Goal: Task Accomplishment & Management: Use online tool/utility

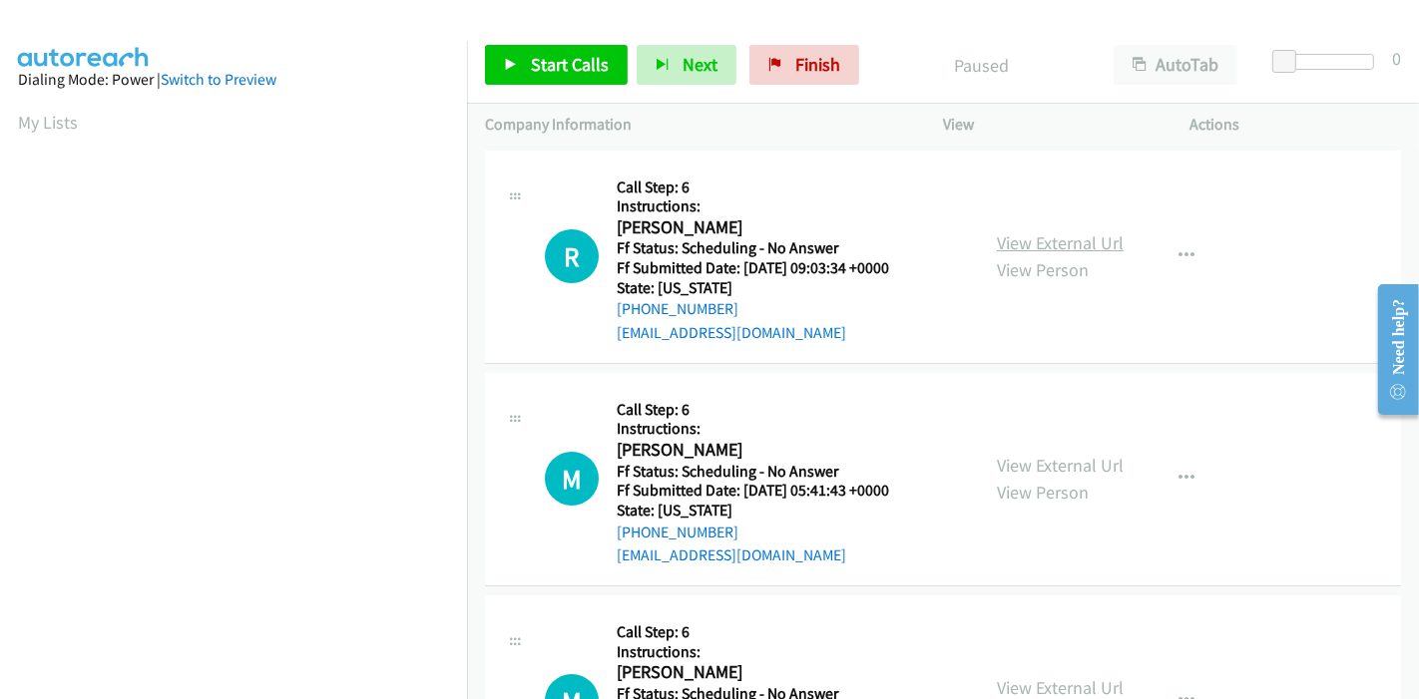
click at [1054, 237] on link "View External Url" at bounding box center [1060, 242] width 127 height 23
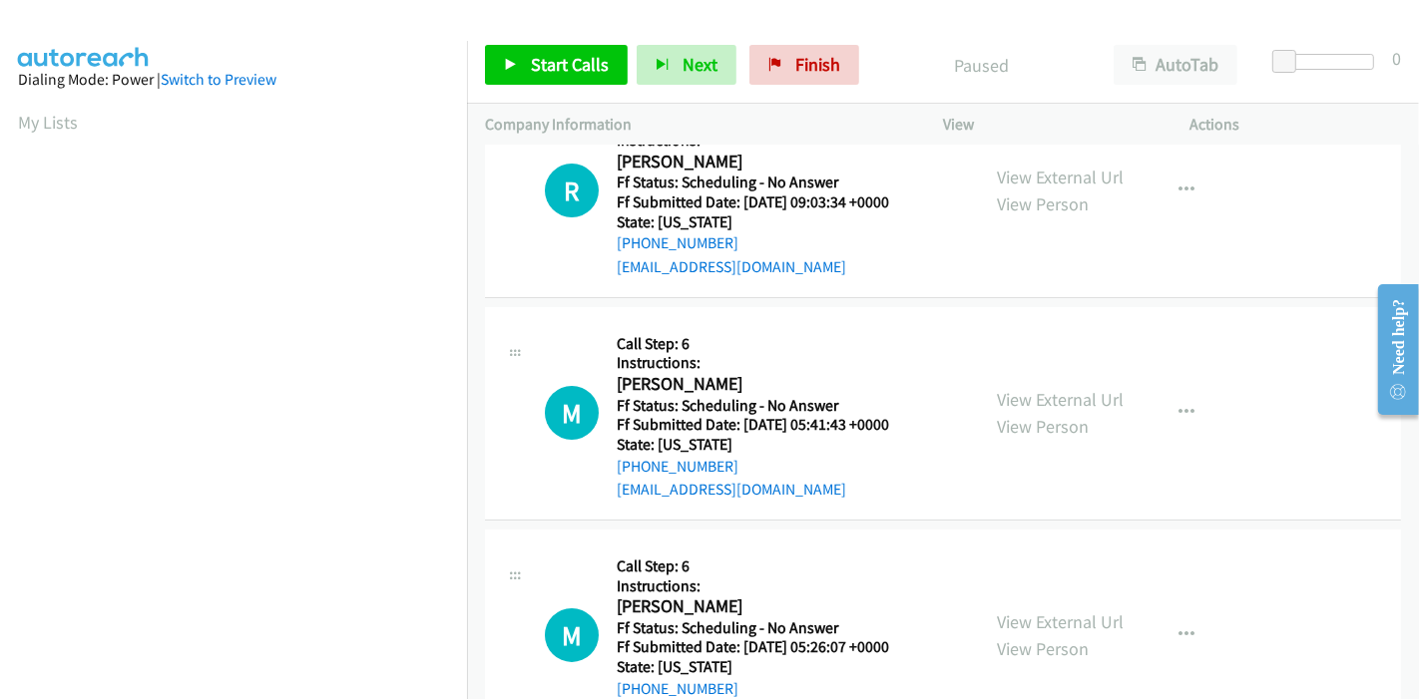
scroll to position [111, 0]
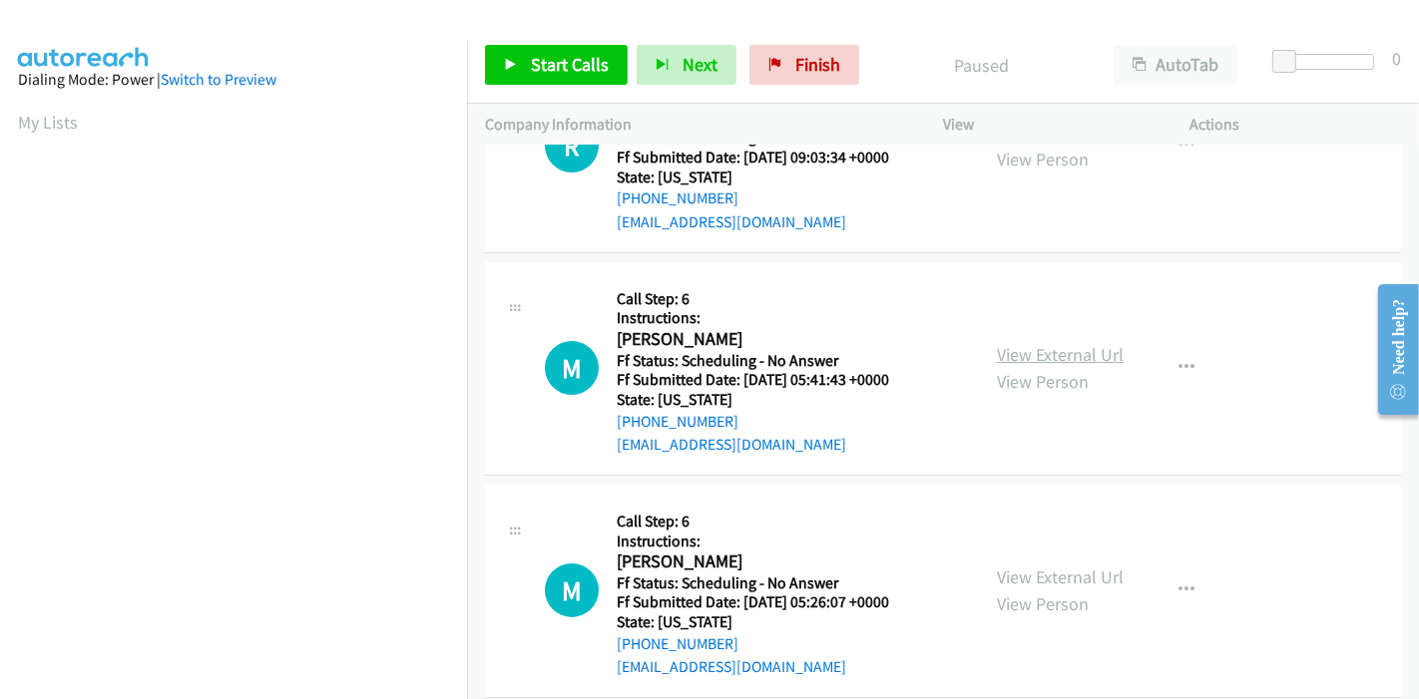
click at [1037, 350] on link "View External Url" at bounding box center [1060, 354] width 127 height 23
click at [1041, 574] on link "View External Url" at bounding box center [1060, 577] width 127 height 23
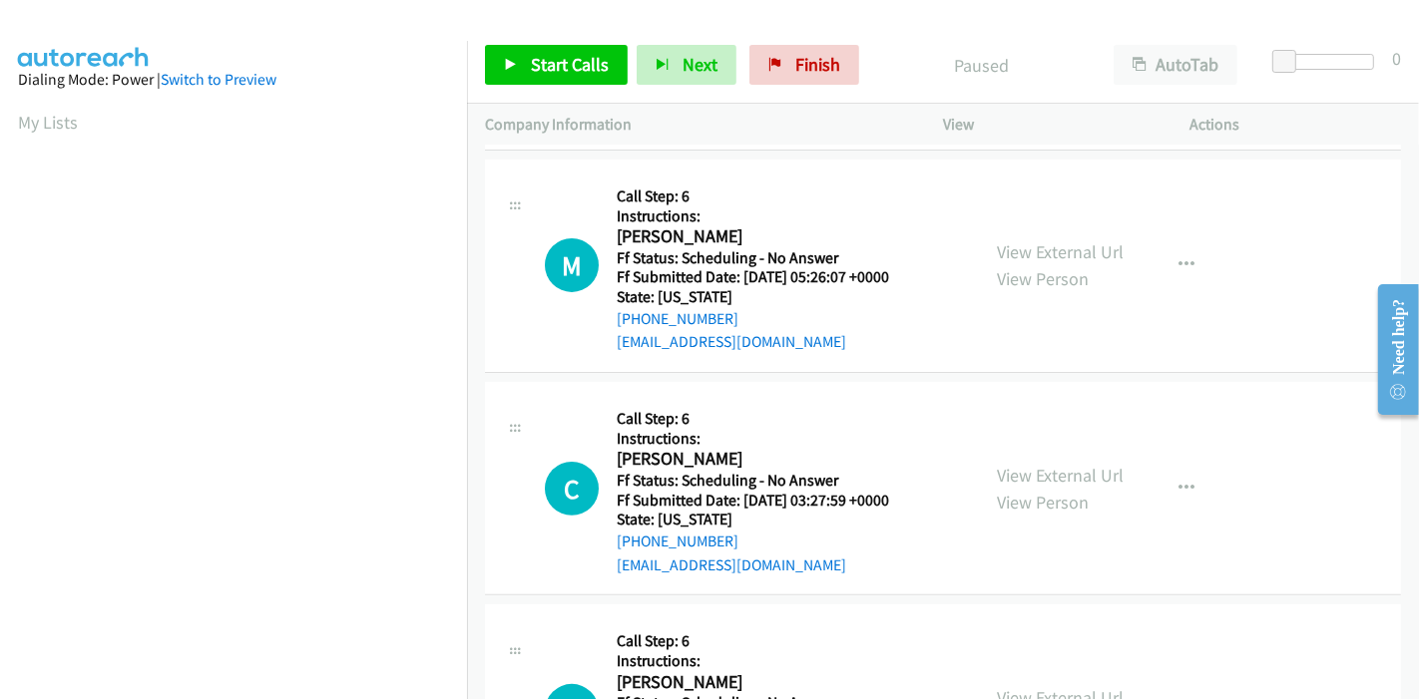
scroll to position [443, 0]
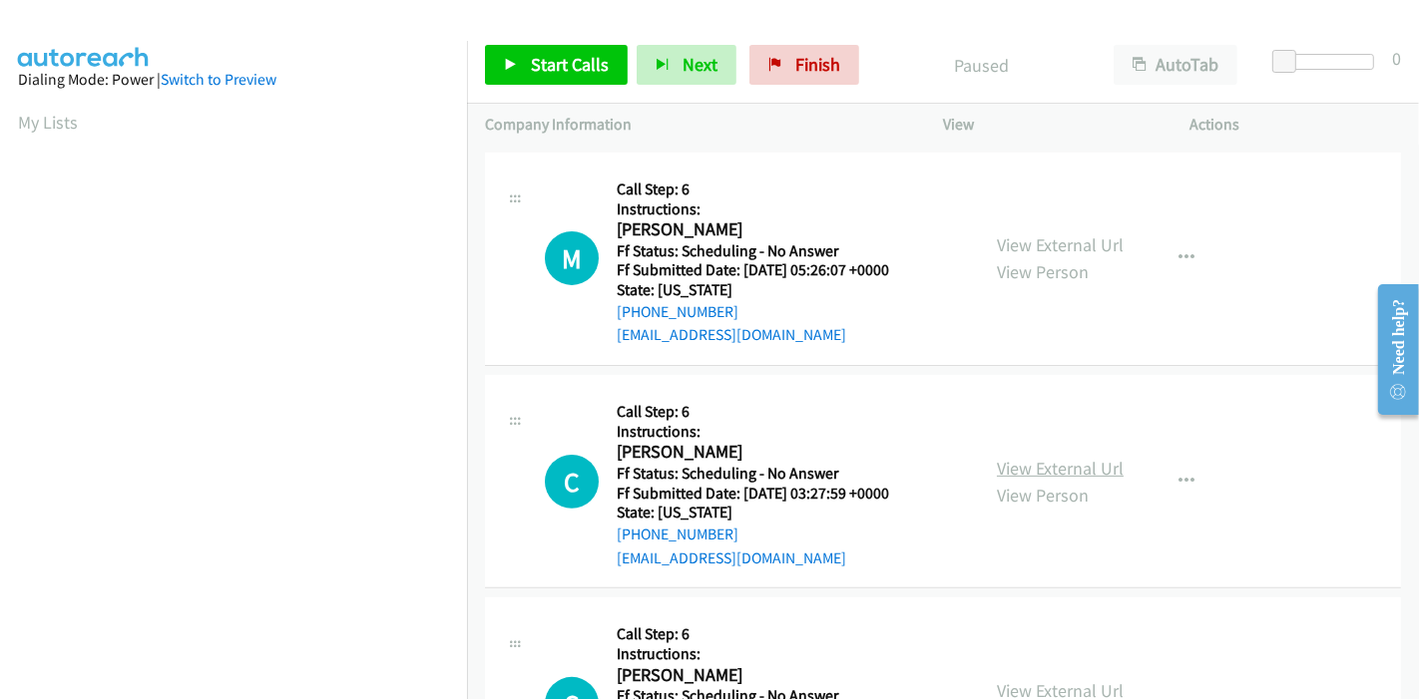
click at [1042, 466] on link "View External Url" at bounding box center [1060, 468] width 127 height 23
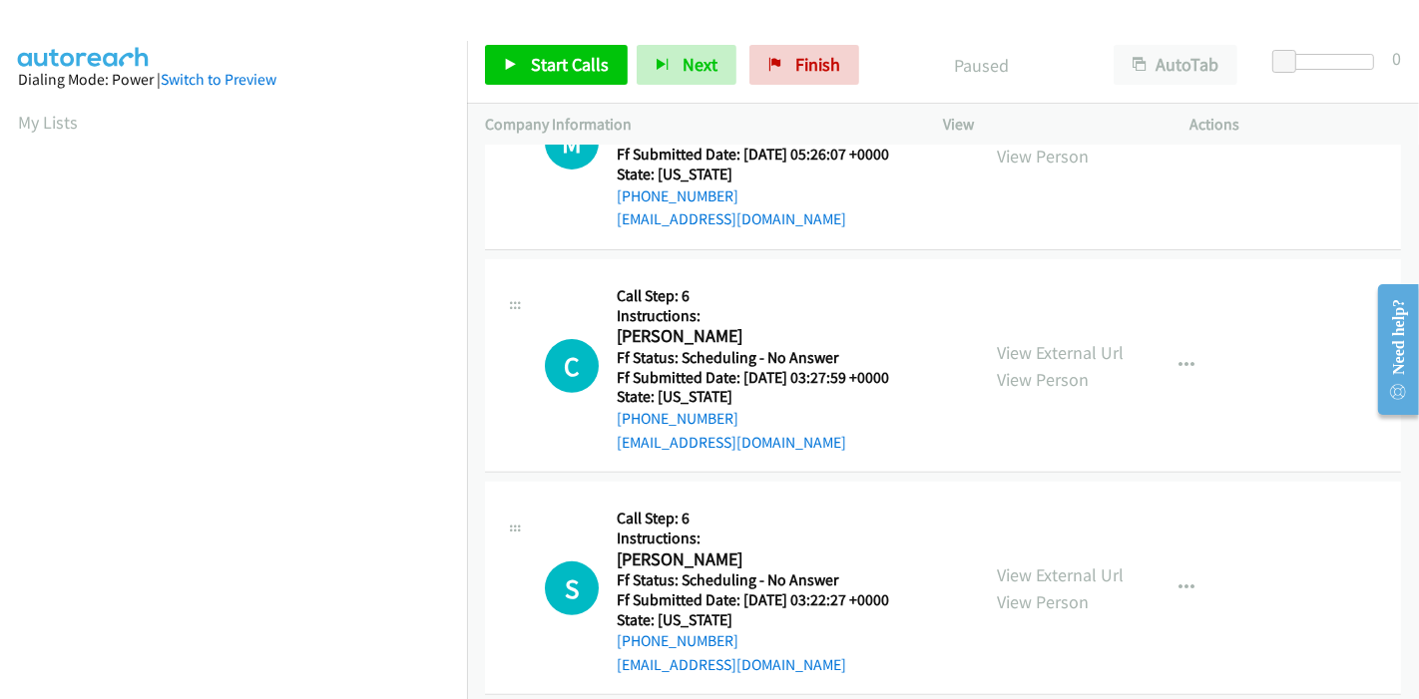
scroll to position [665, 0]
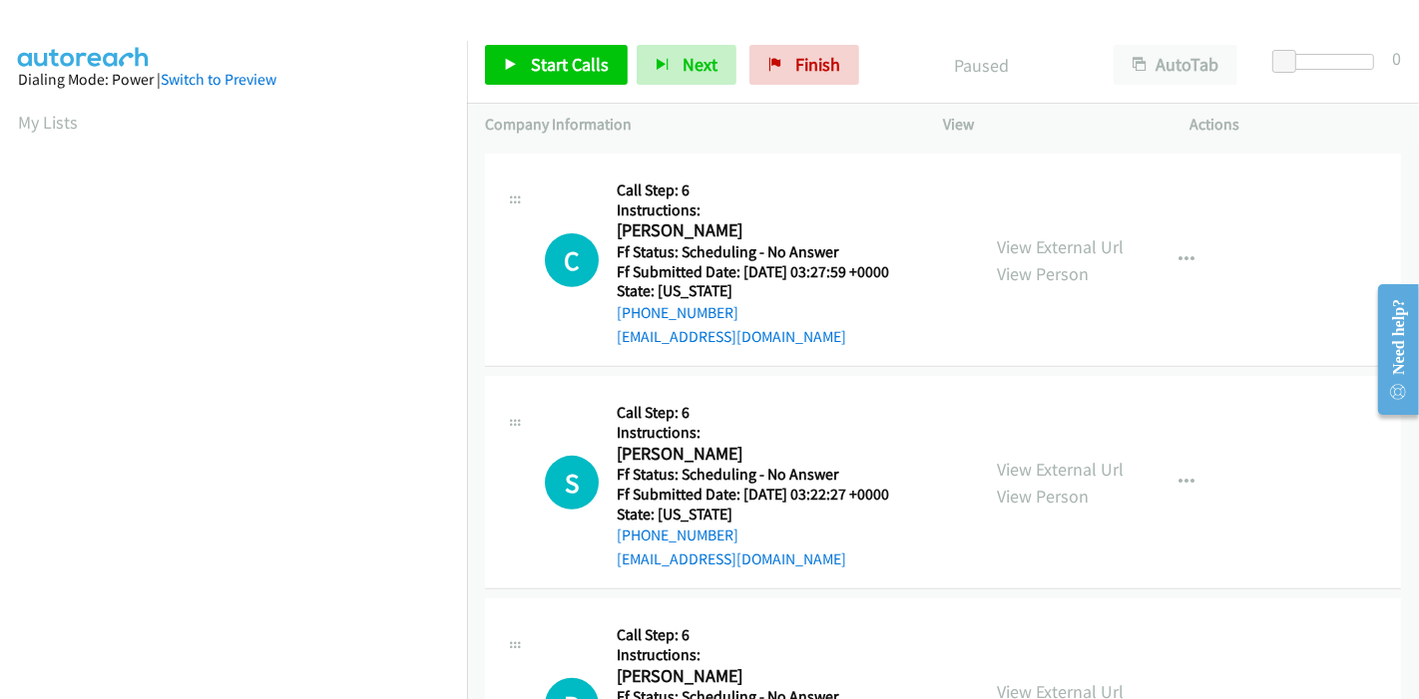
click at [985, 465] on div "View External Url View Person View External Url Email Schedule/Manage Callback …" at bounding box center [1111, 482] width 265 height 177
click at [997, 468] on link "View External Url" at bounding box center [1060, 469] width 127 height 23
click at [544, 58] on span "Start Calls" at bounding box center [570, 64] width 78 height 23
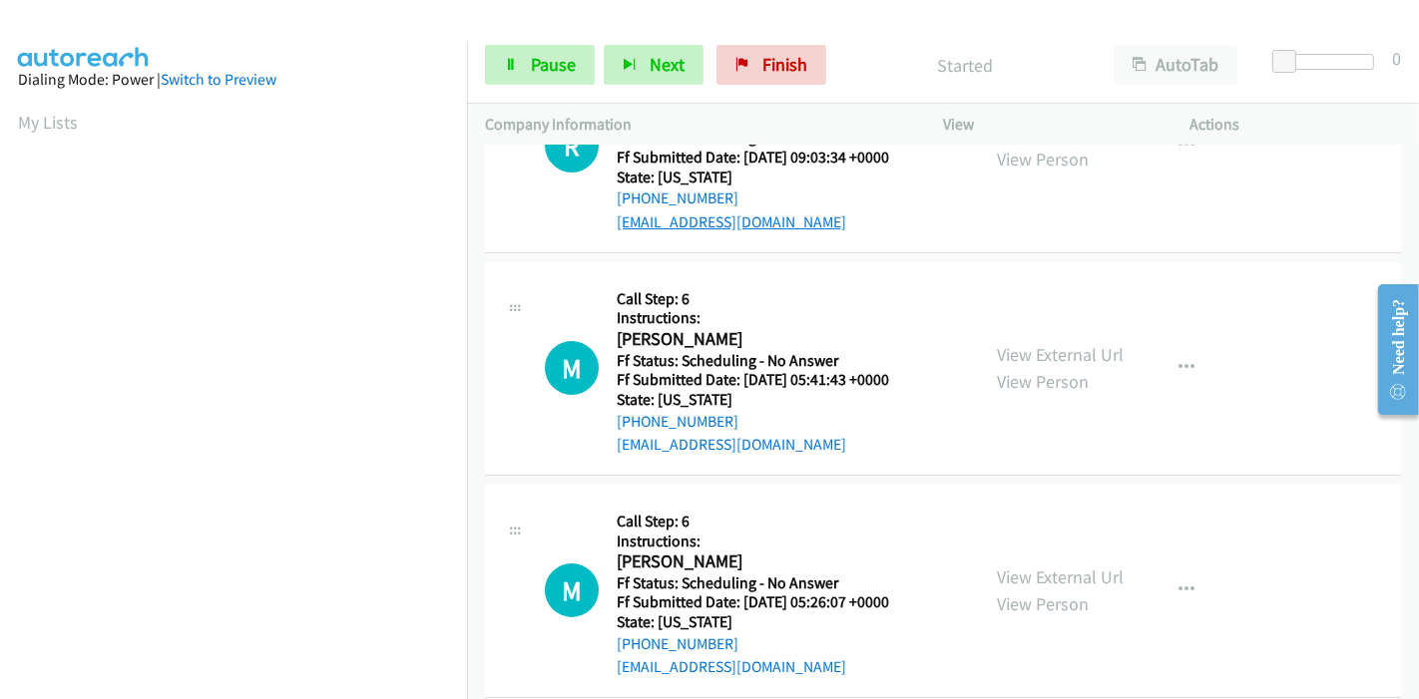
scroll to position [0, 0]
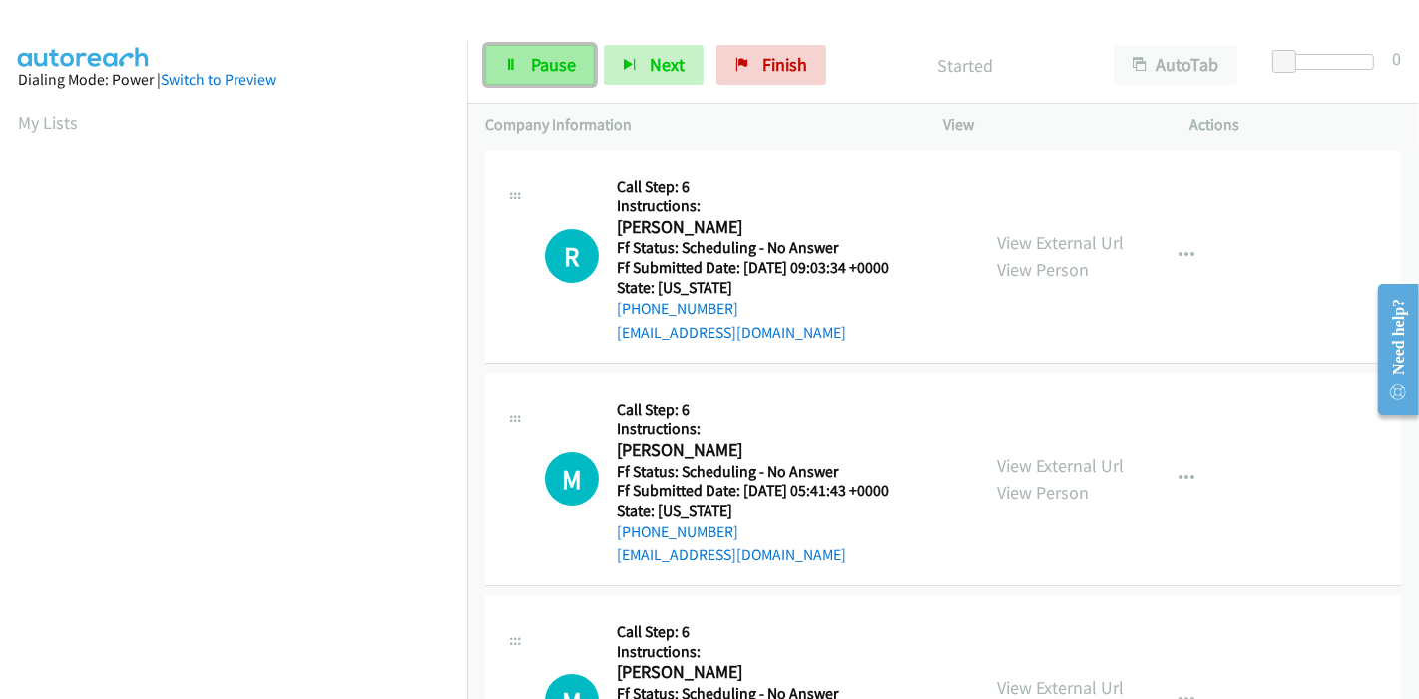
click at [564, 68] on span "Pause" at bounding box center [553, 64] width 45 height 23
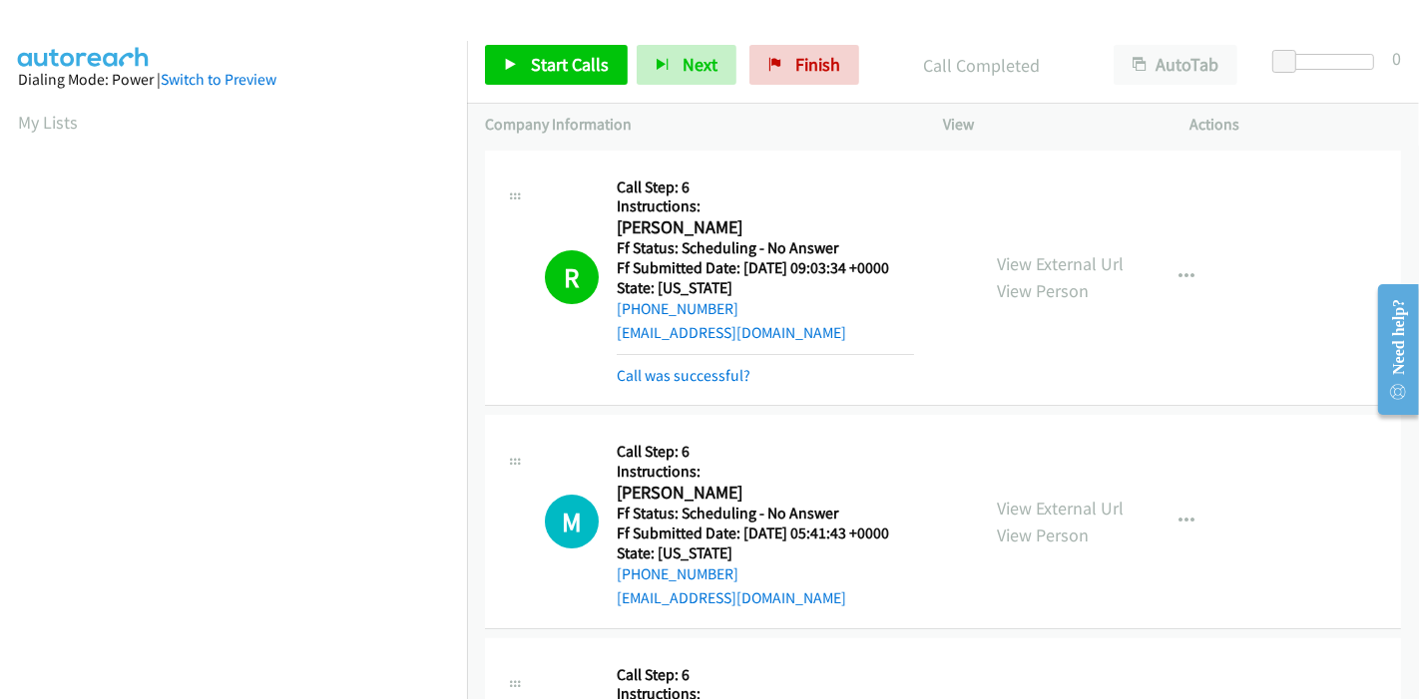
scroll to position [421, 0]
click at [665, 372] on link "Call was successful?" at bounding box center [684, 375] width 134 height 19
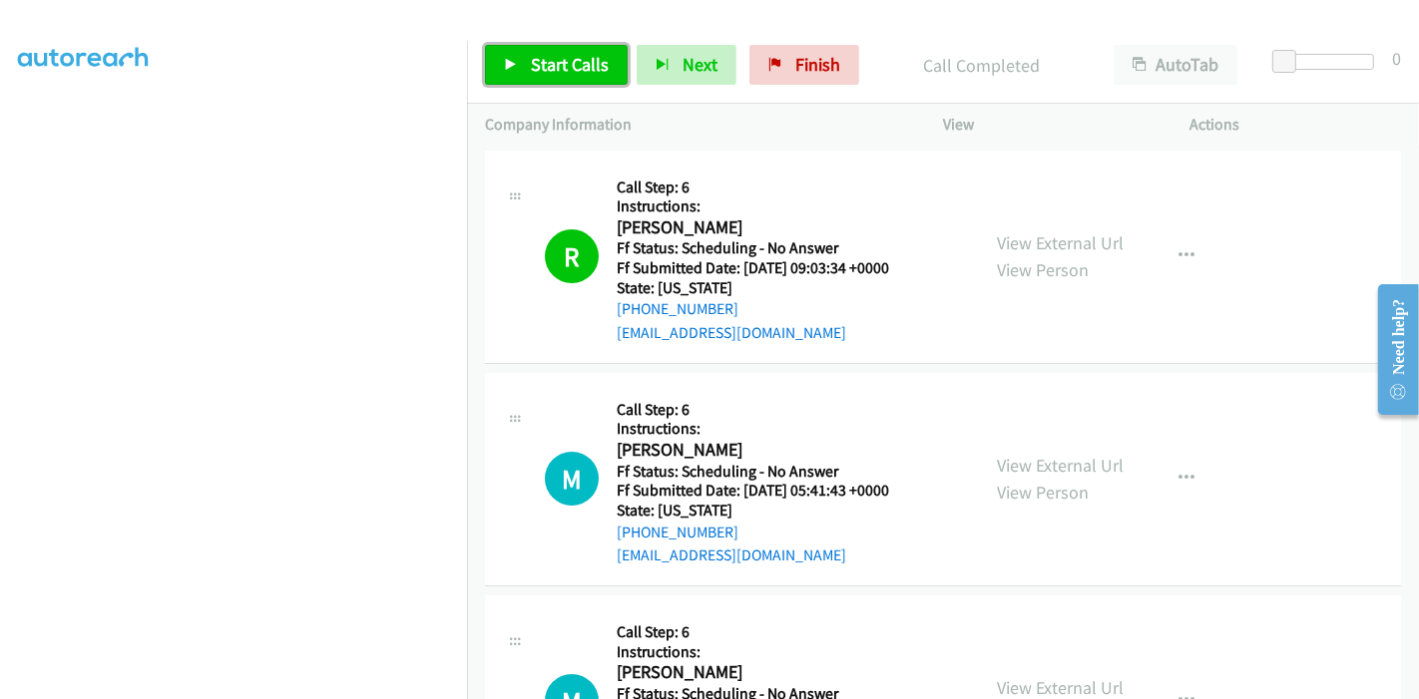
click at [536, 66] on span "Start Calls" at bounding box center [570, 64] width 78 height 23
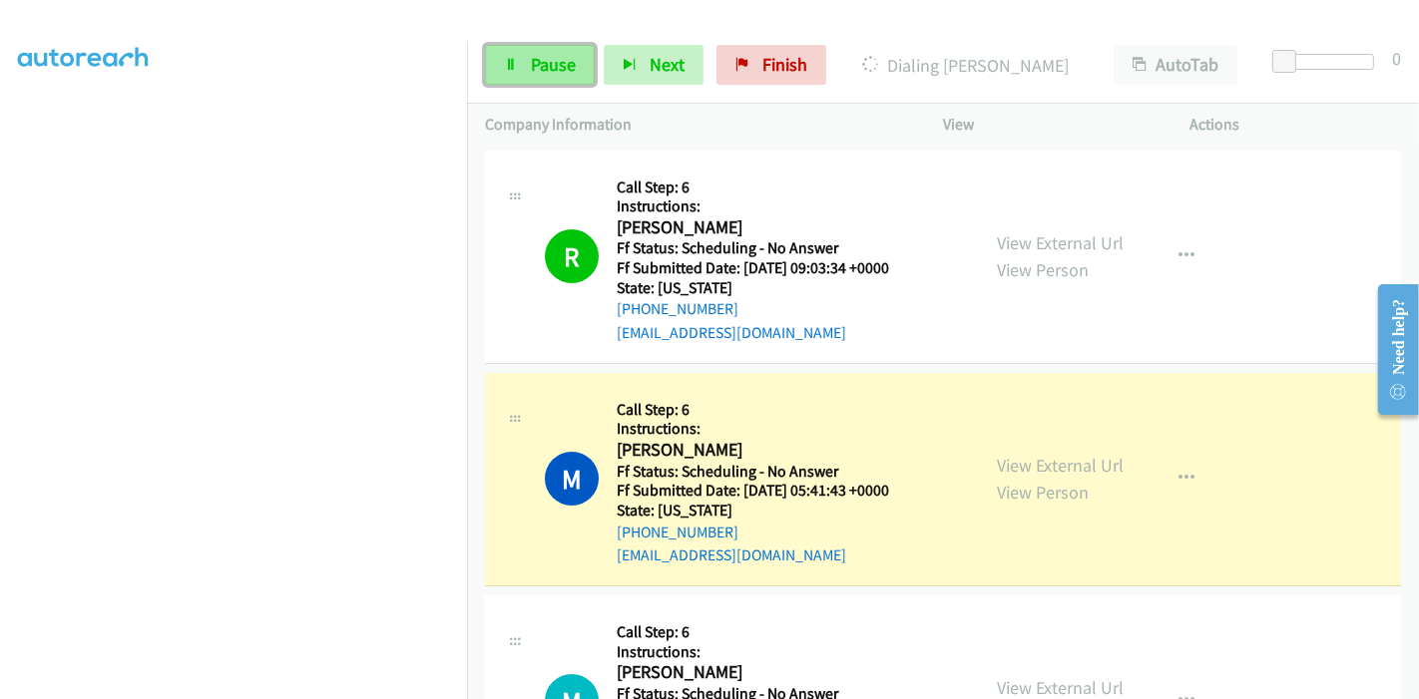
click at [531, 73] on span "Pause" at bounding box center [553, 64] width 45 height 23
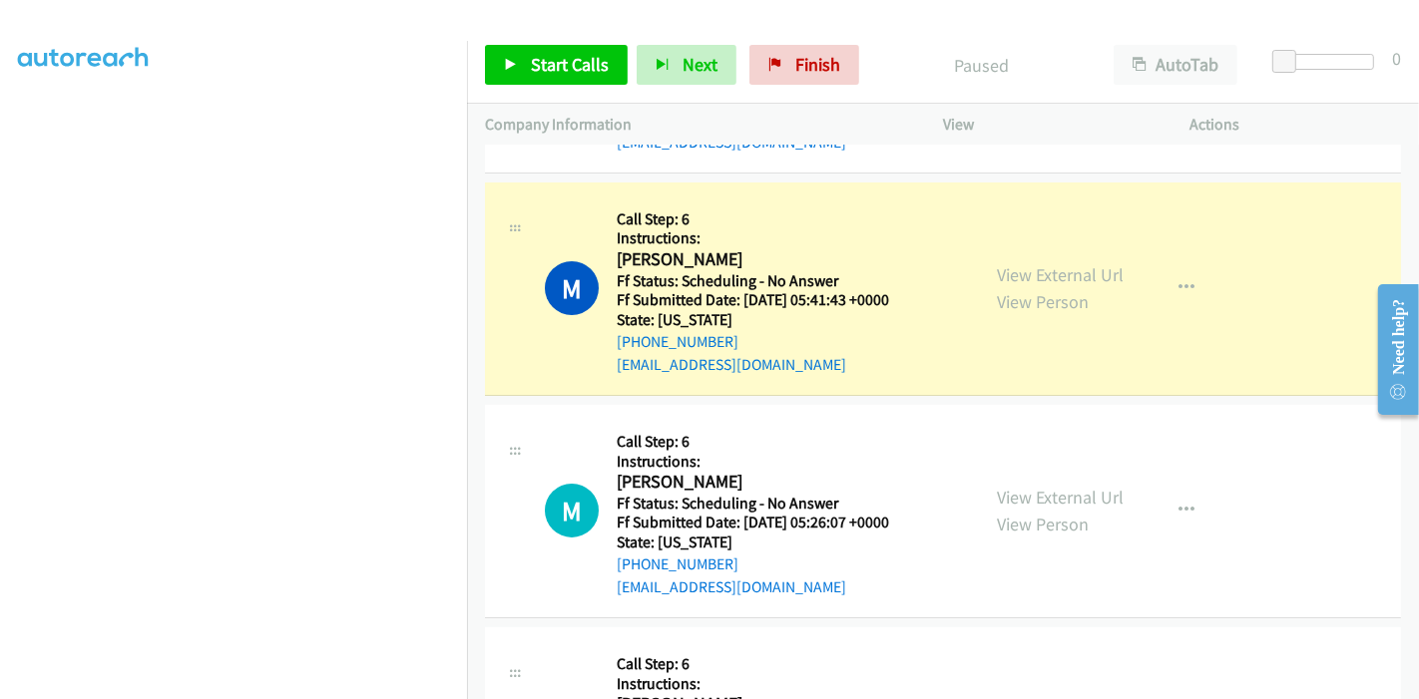
scroll to position [222, 0]
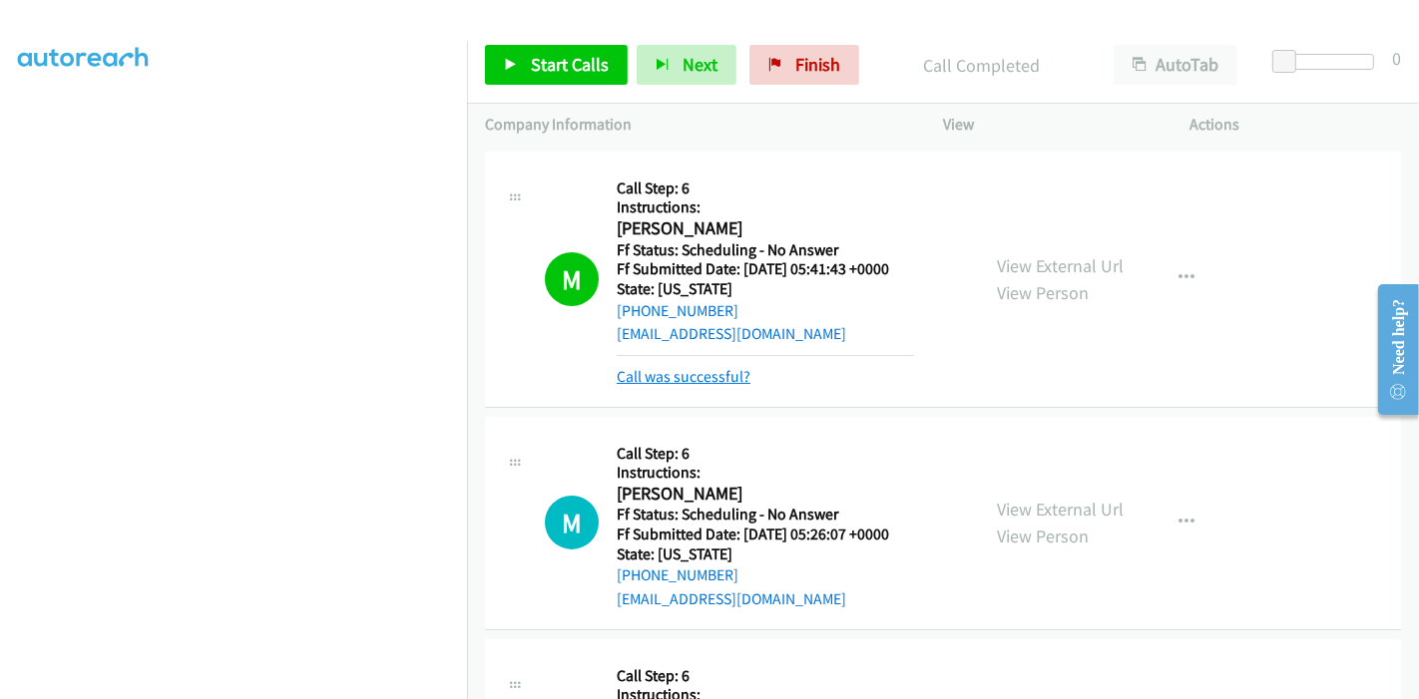
click at [714, 370] on link "Call was successful?" at bounding box center [684, 376] width 134 height 19
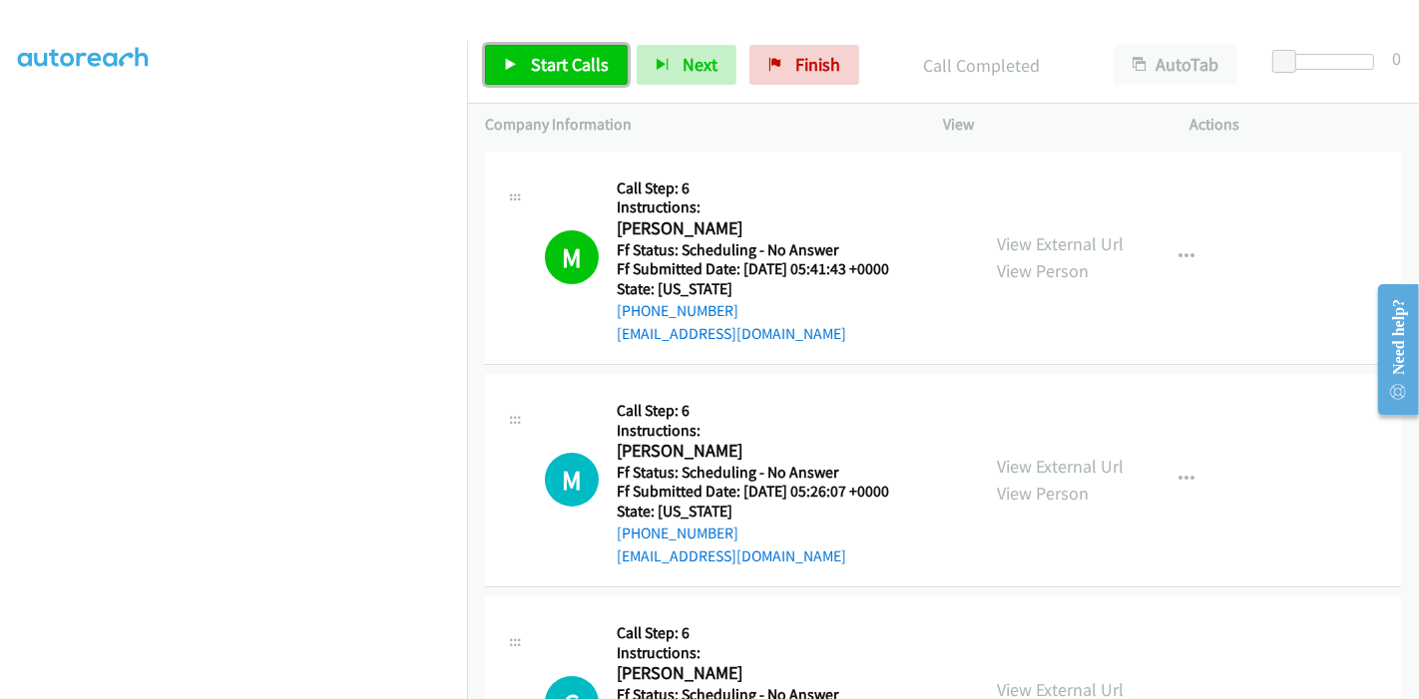
click at [524, 58] on link "Start Calls" at bounding box center [556, 65] width 143 height 40
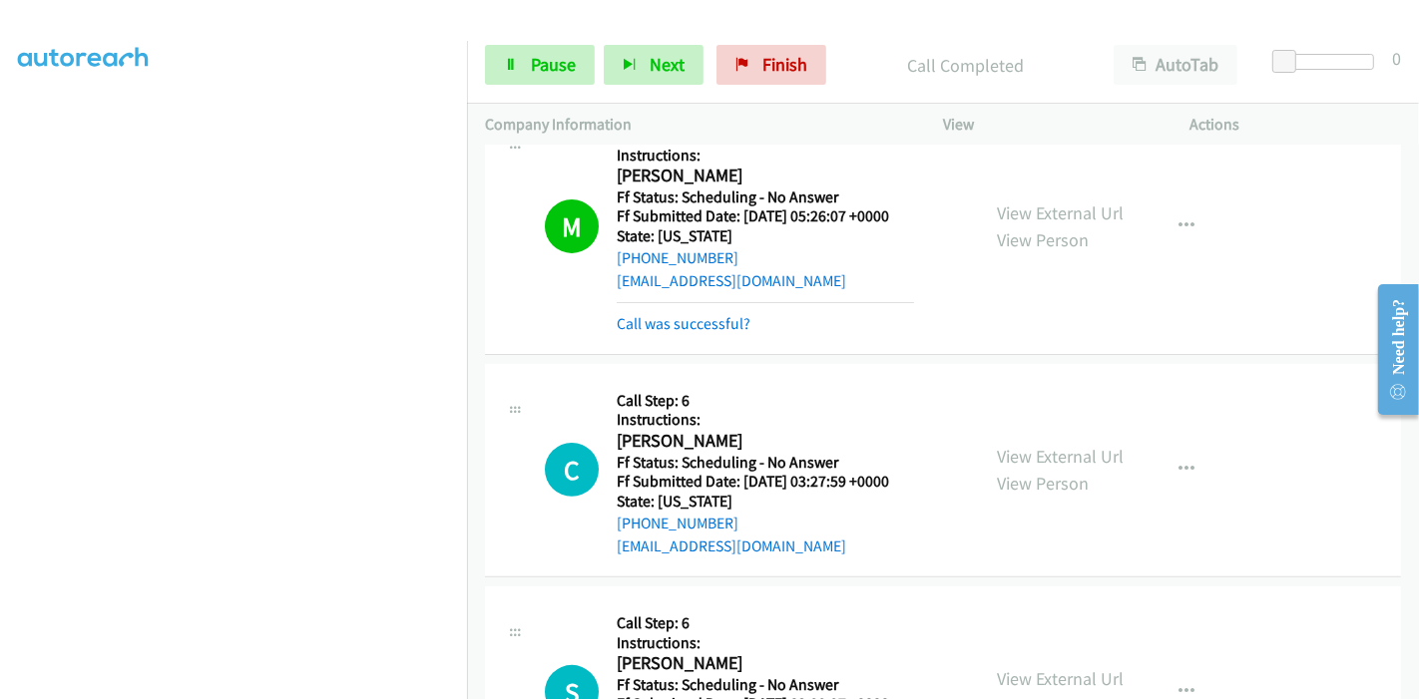
scroll to position [464, 0]
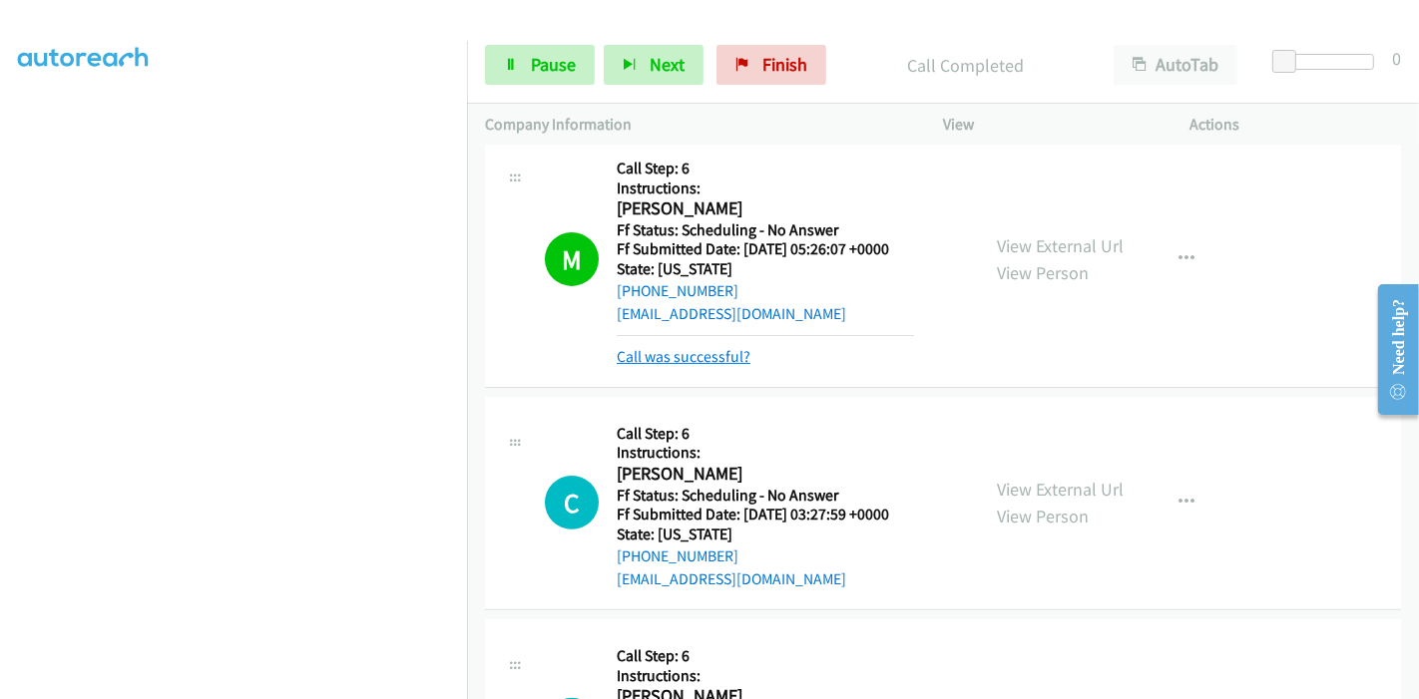
click at [683, 355] on link "Call was successful?" at bounding box center [684, 356] width 134 height 19
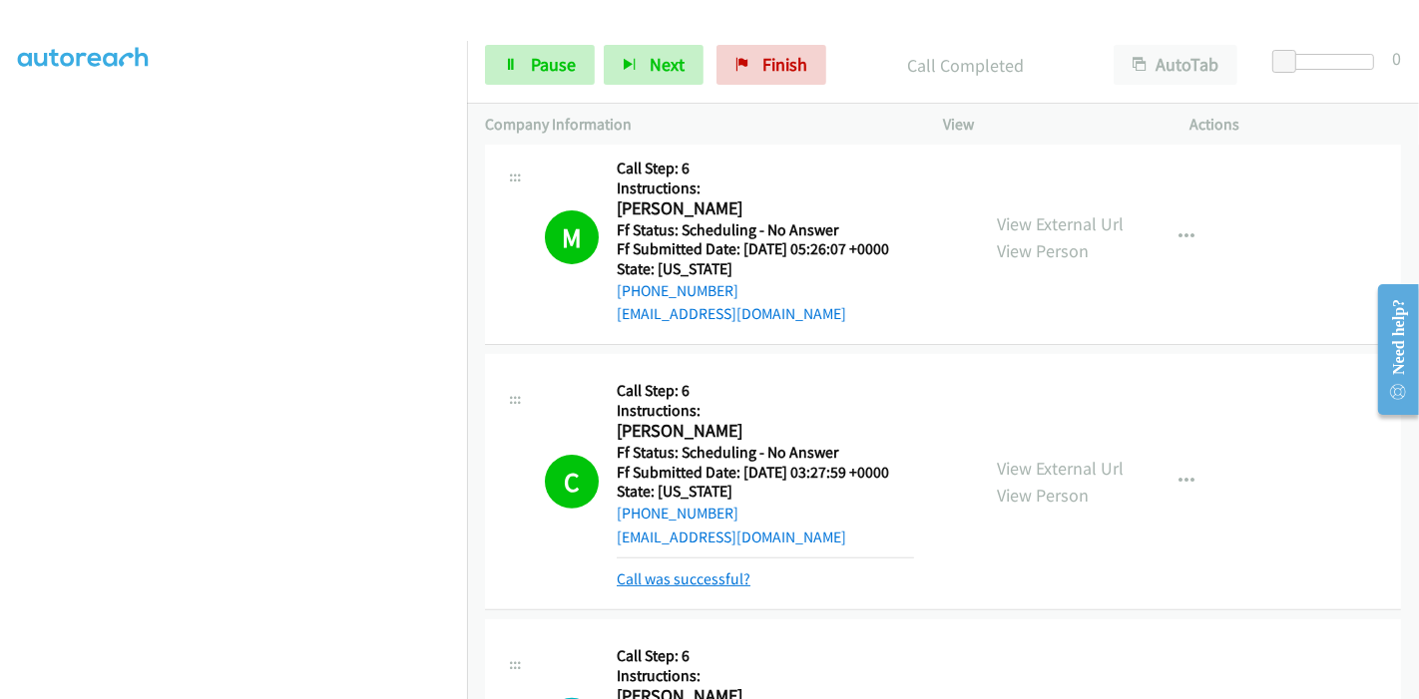
click at [688, 583] on link "Call was successful?" at bounding box center [684, 579] width 134 height 19
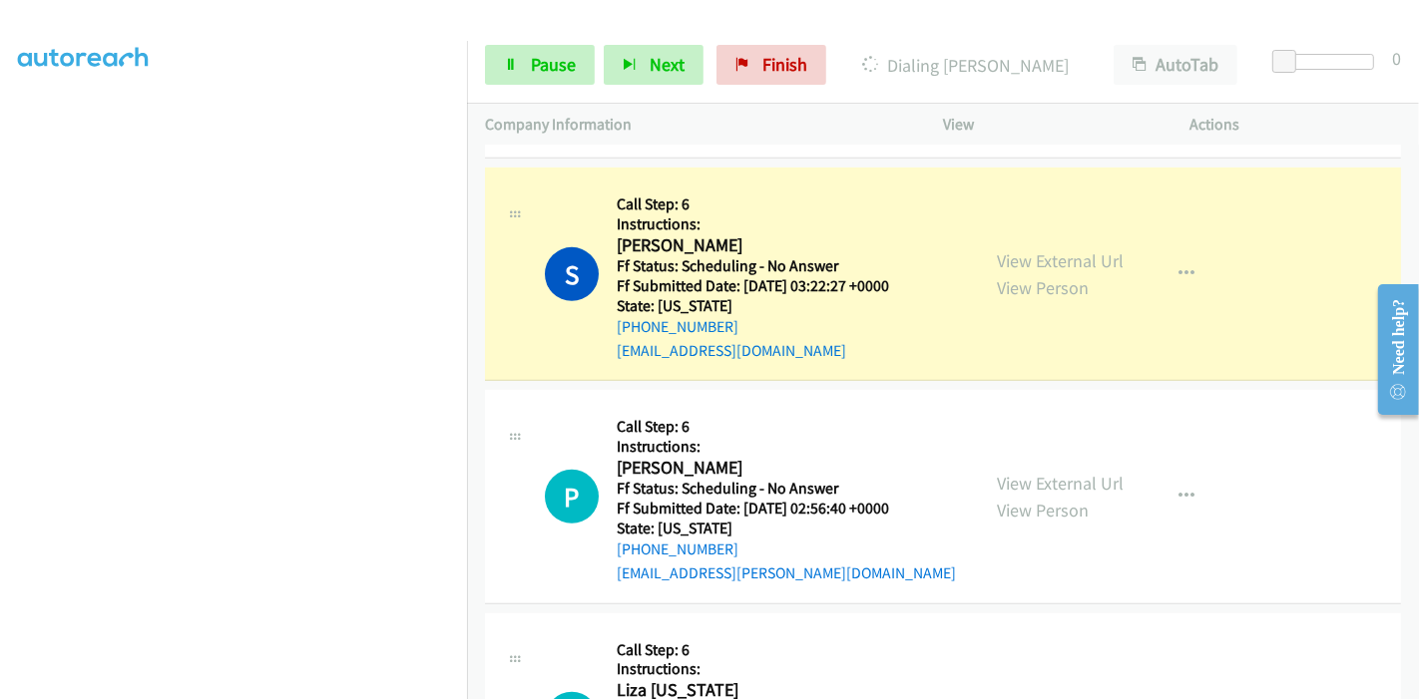
scroll to position [908, 0]
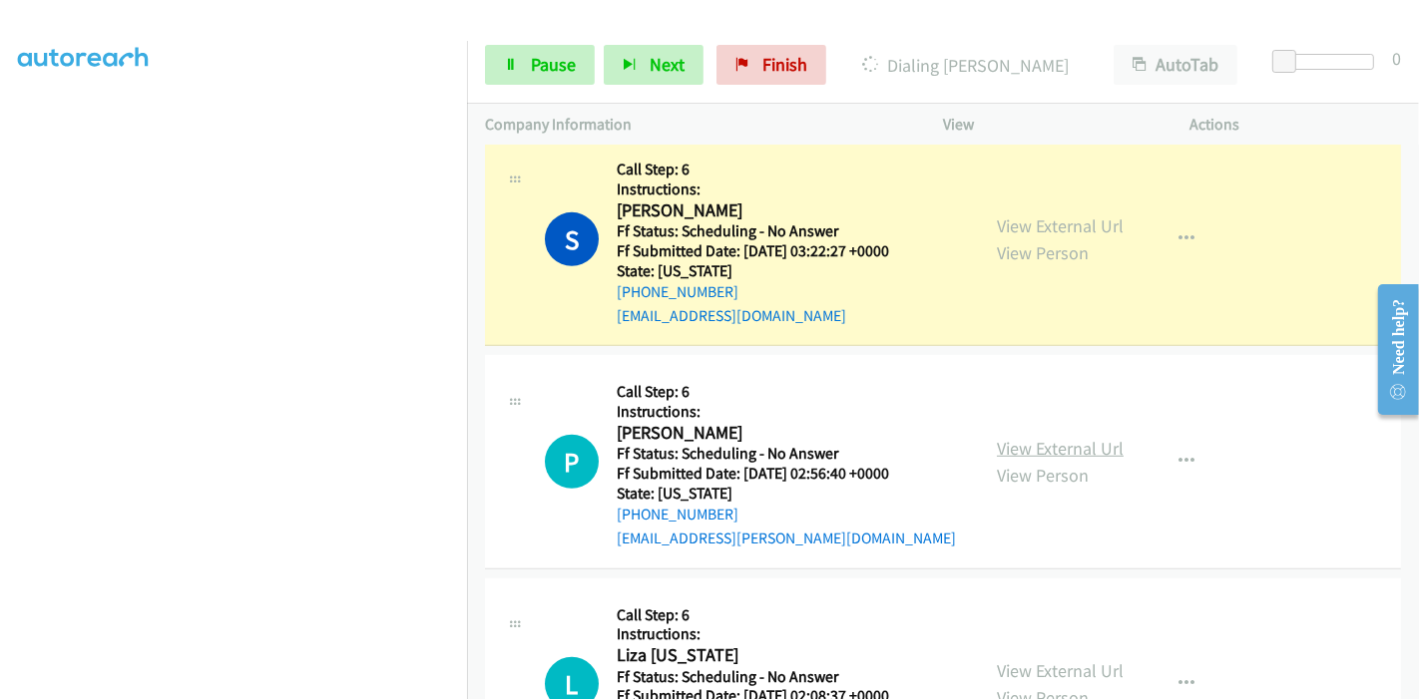
click at [1032, 441] on link "View External Url" at bounding box center [1060, 448] width 127 height 23
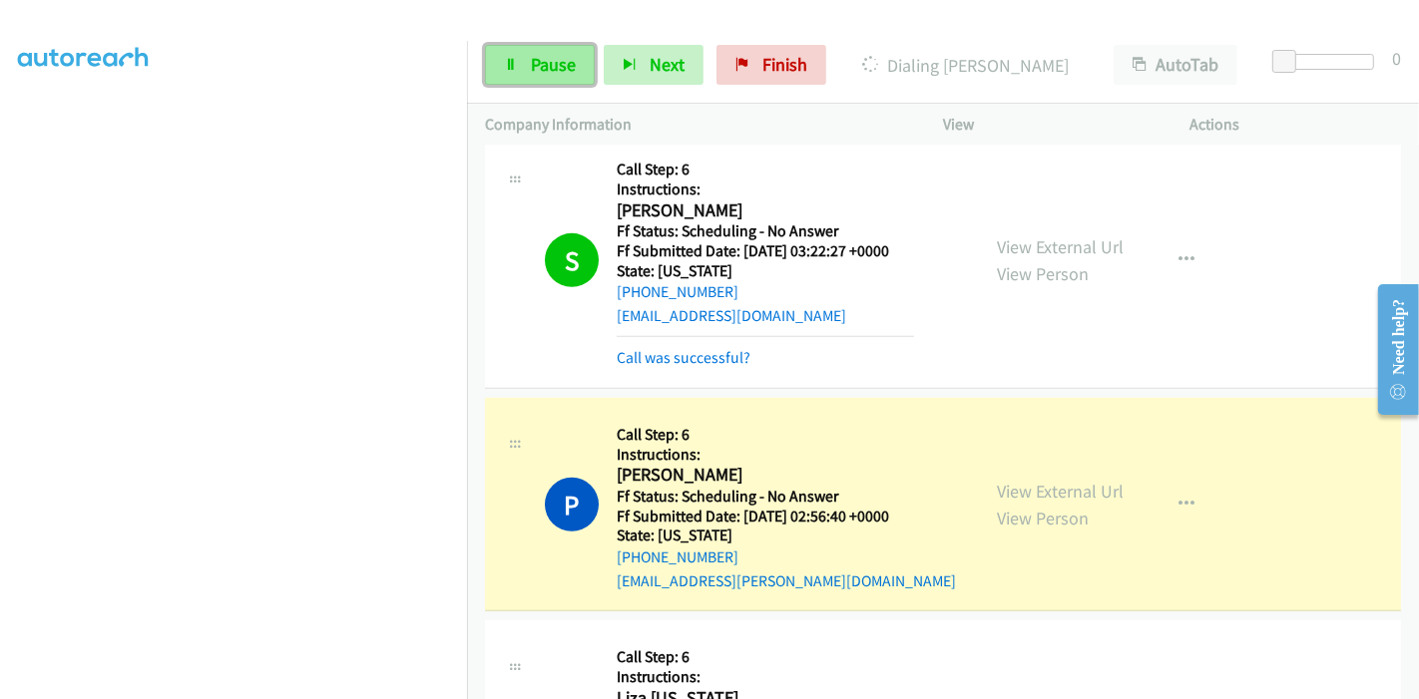
click at [528, 69] on link "Pause" at bounding box center [540, 65] width 110 height 40
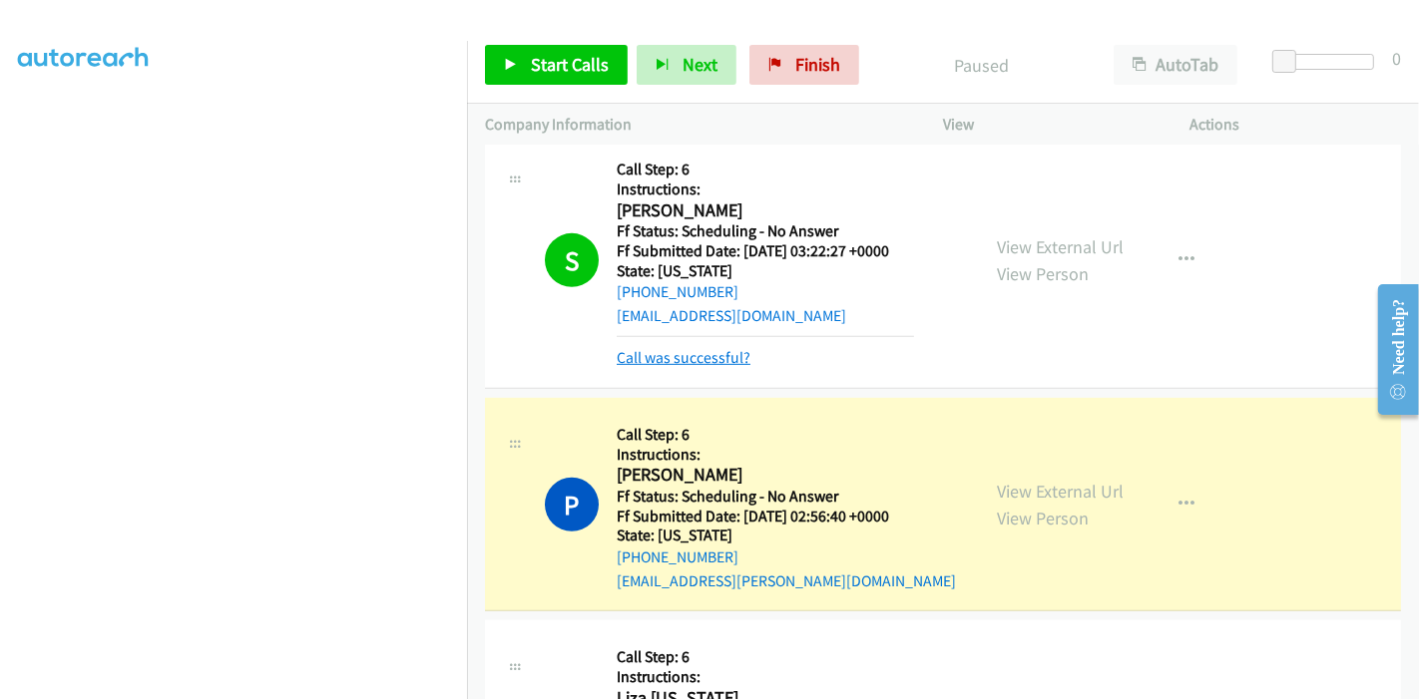
click at [697, 360] on link "Call was successful?" at bounding box center [684, 357] width 134 height 19
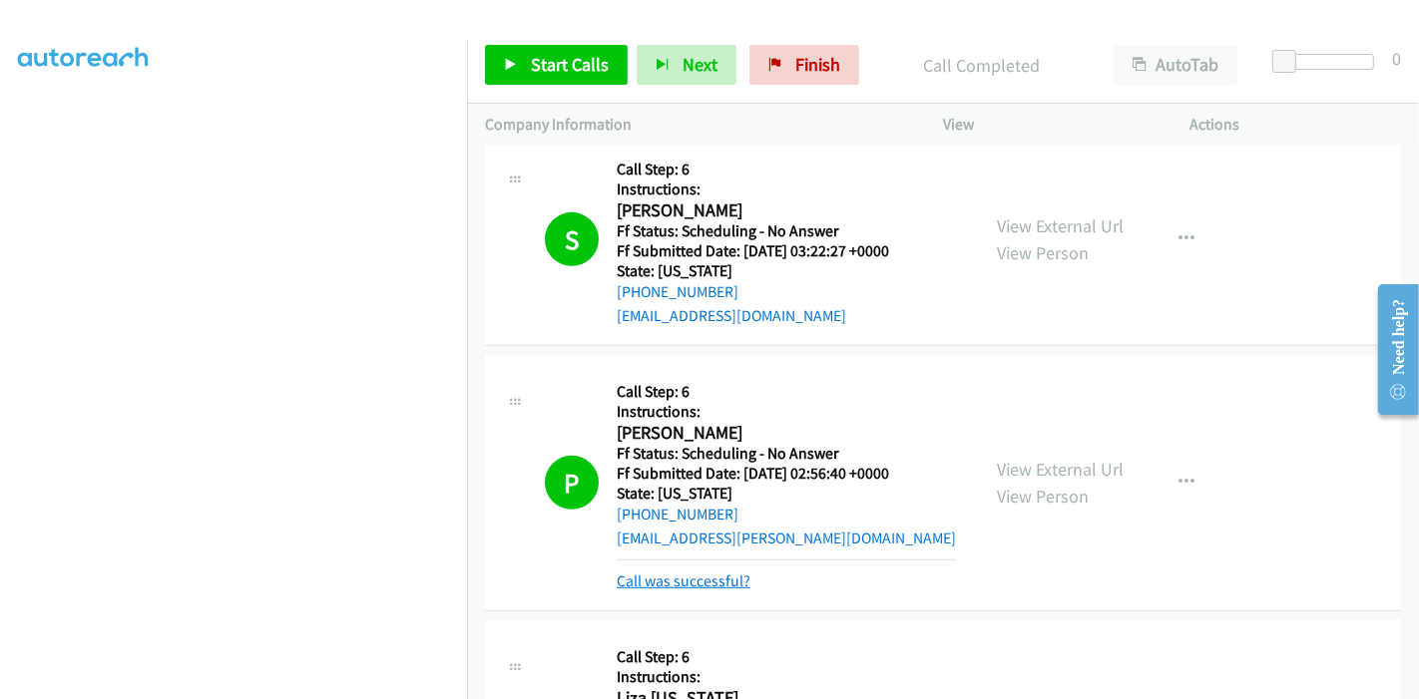
click at [697, 576] on link "Call was successful?" at bounding box center [684, 581] width 134 height 19
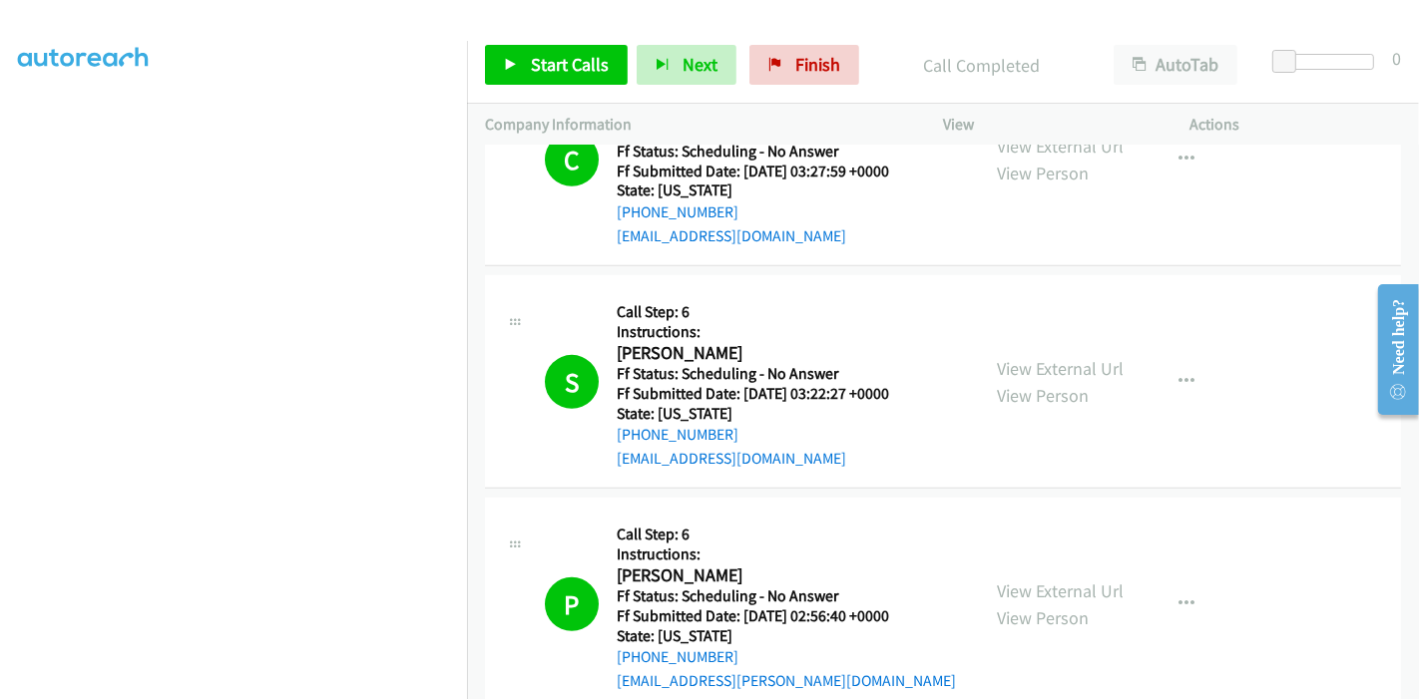
scroll to position [1129, 0]
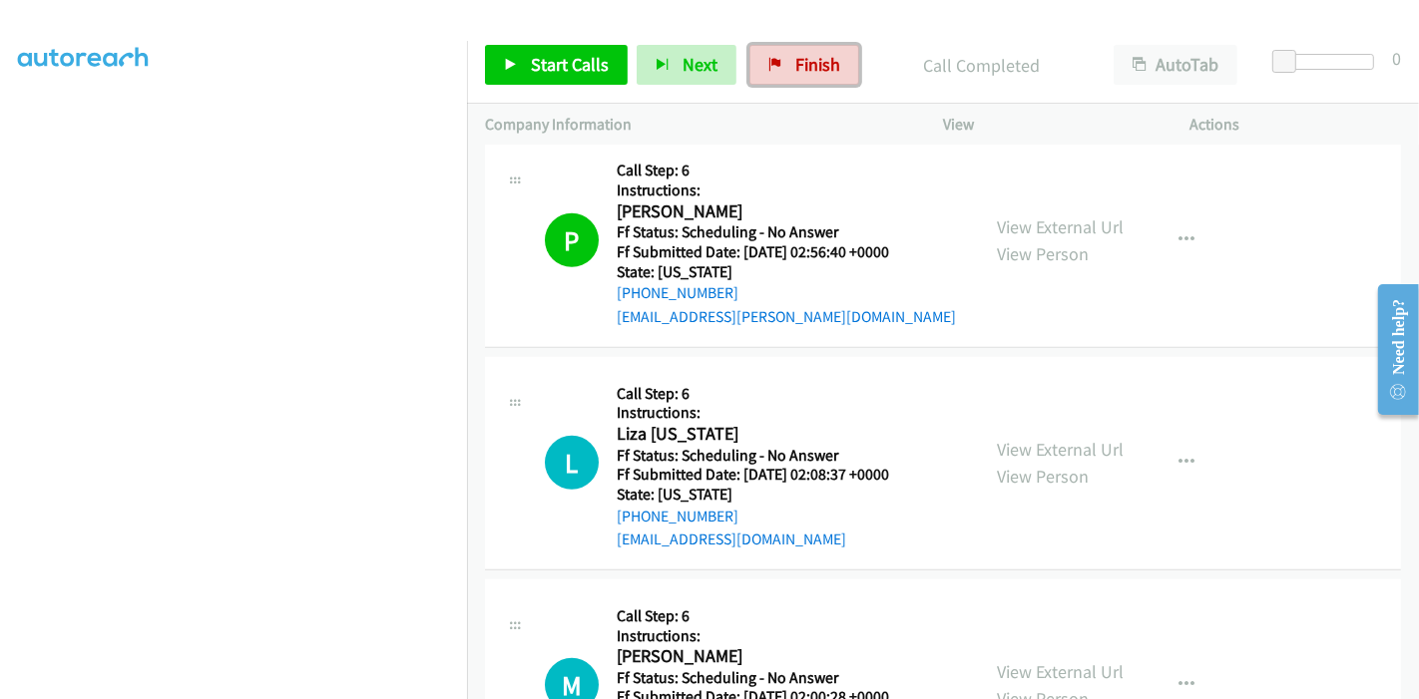
click at [838, 55] on link "Finish" at bounding box center [804, 65] width 110 height 40
